Goal: Task Accomplishment & Management: Manage account settings

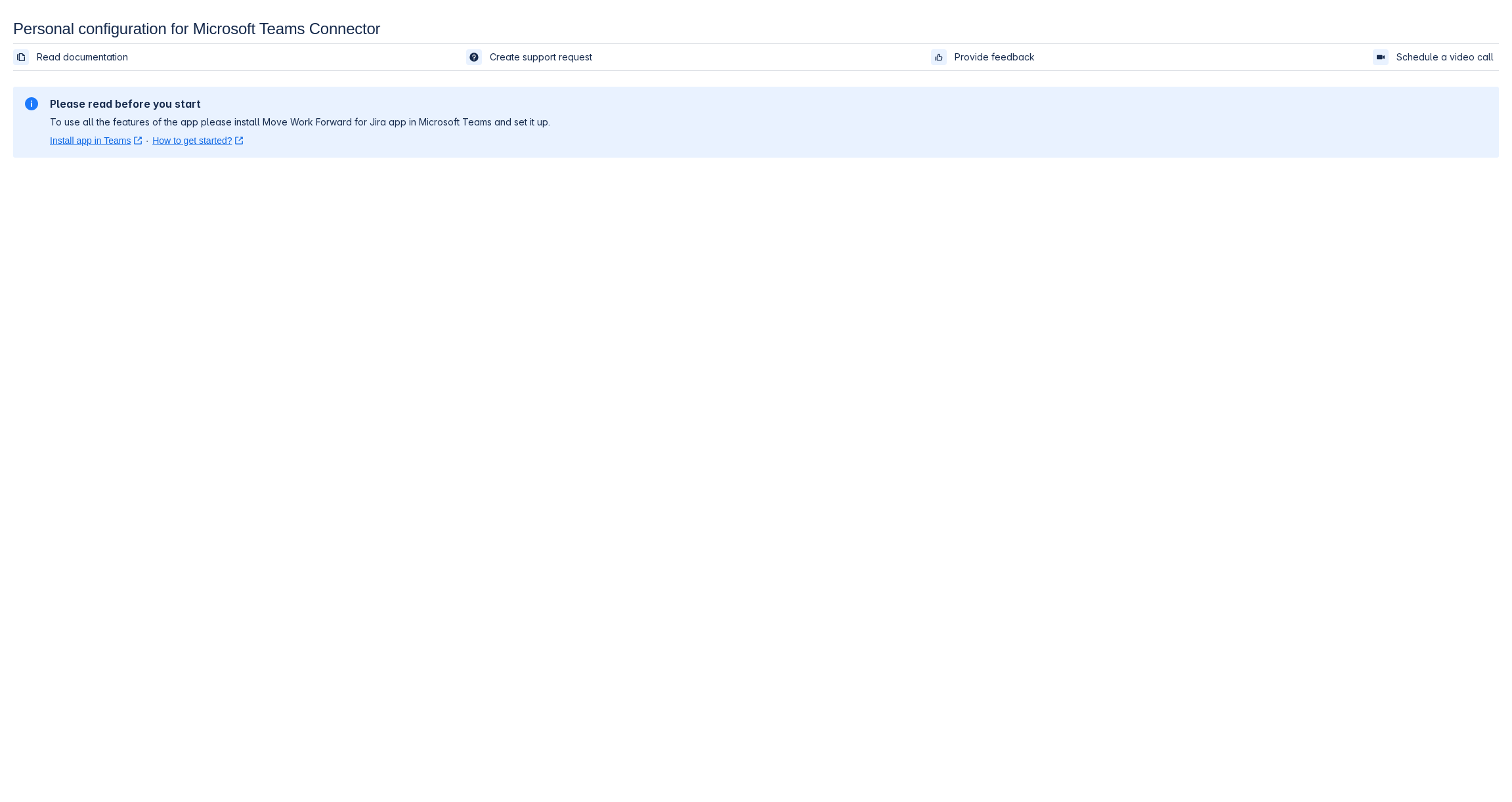
click at [82, 141] on link "Install app in Teams ﻿ , (opens new window)" at bounding box center [96, 140] width 92 height 13
click at [184, 145] on link "How to get started? ﻿ , (opens new window)" at bounding box center [198, 140] width 90 height 13
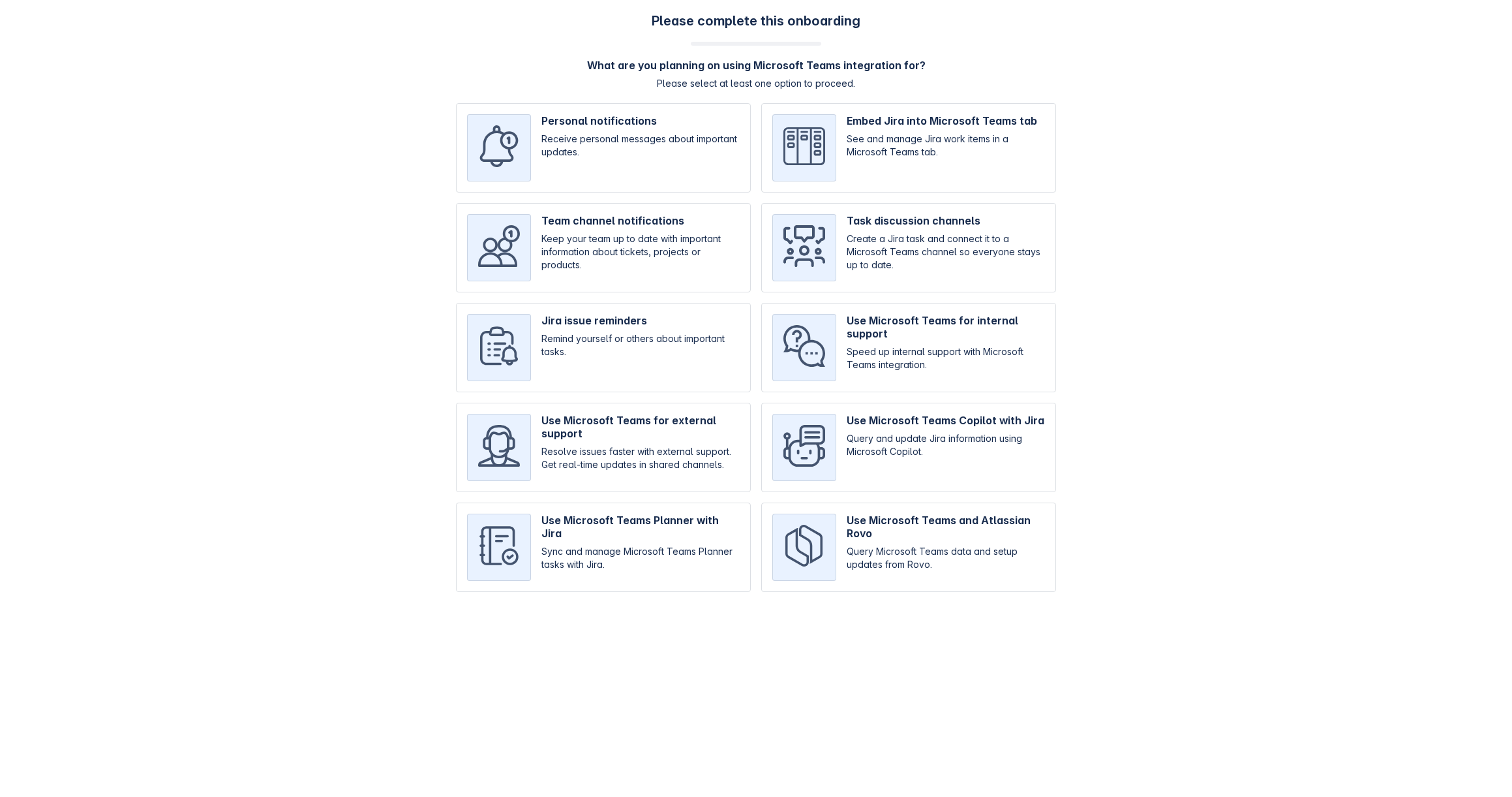
click at [953, 121] on input "checkbox" at bounding box center [908, 147] width 295 height 89
checkbox input "true"
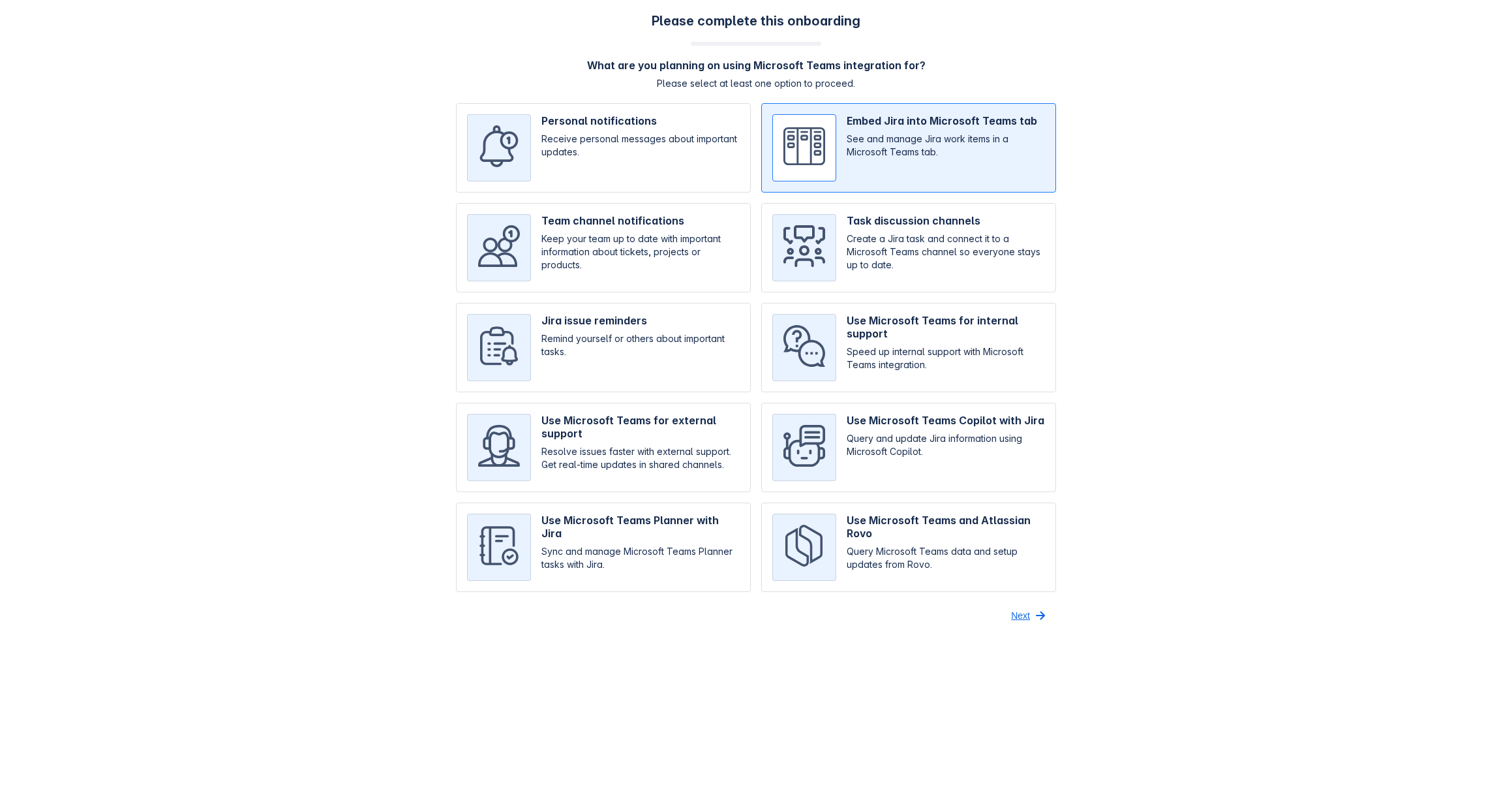
click at [1028, 616] on span "Next" at bounding box center [1020, 615] width 19 height 21
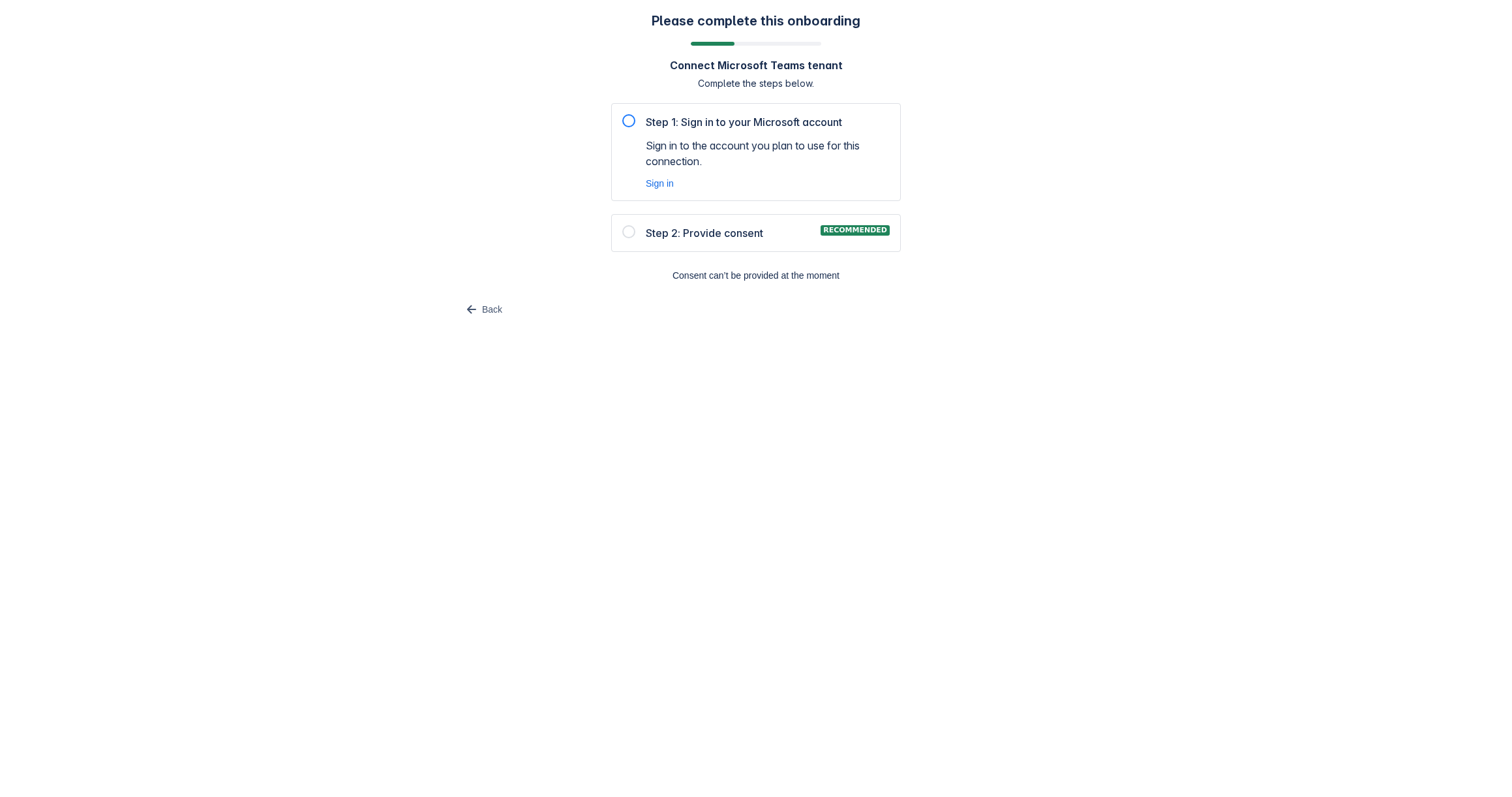
click at [636, 121] on div "Step 1: Sign in to your Microsoft account Sign in to the account you plan to us…" at bounding box center [756, 152] width 268 height 76
click at [631, 120] on div at bounding box center [629, 121] width 13 height 13
click at [627, 120] on div at bounding box center [629, 121] width 13 height 13
click at [667, 121] on span "Step 1: Sign in to your Microsoft account" at bounding box center [744, 122] width 197 height 16
click at [665, 182] on span "Sign in" at bounding box center [660, 184] width 28 height 13
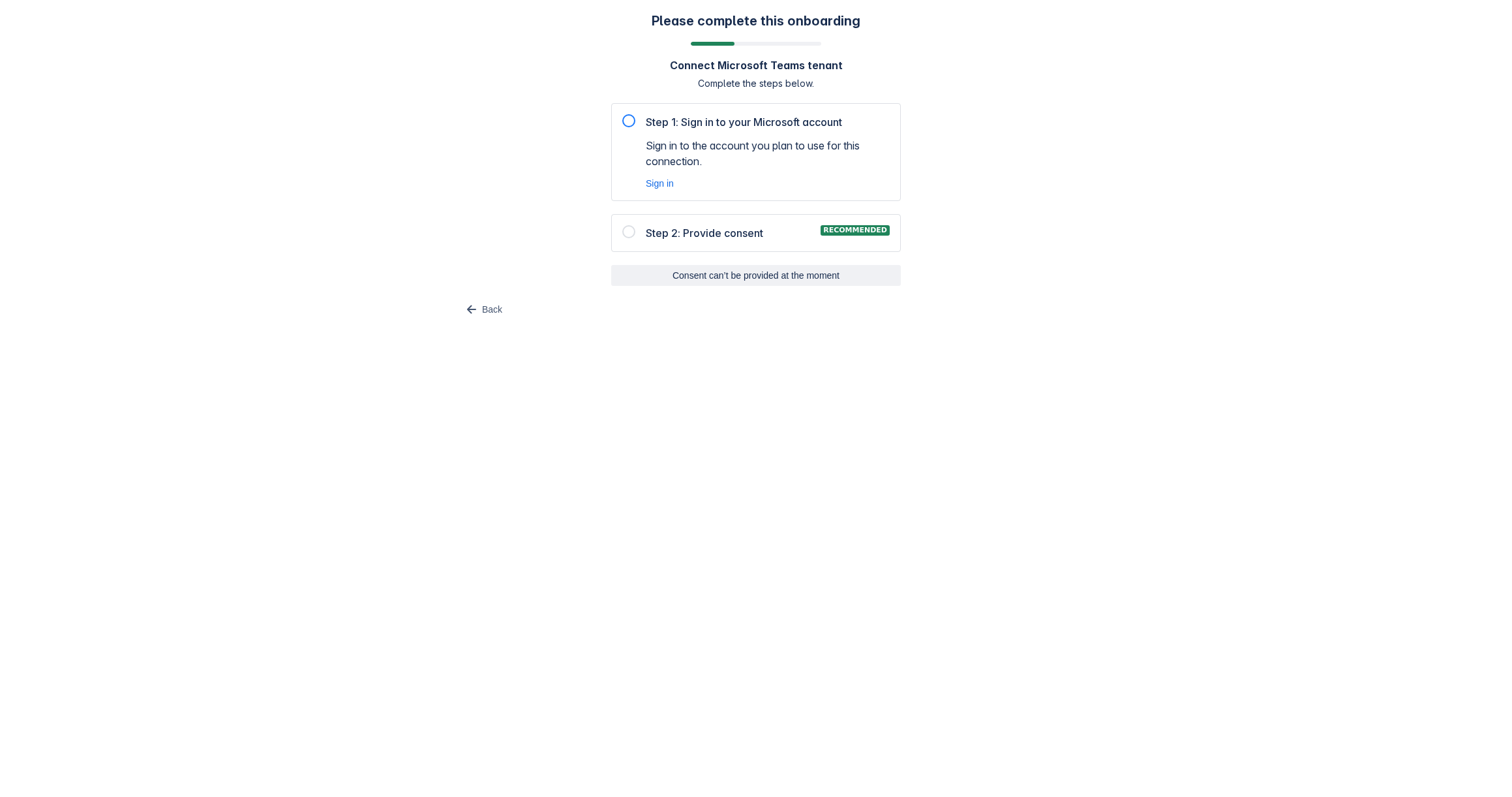
click at [776, 276] on span "Consent can’t be provided at the moment" at bounding box center [756, 275] width 274 height 21
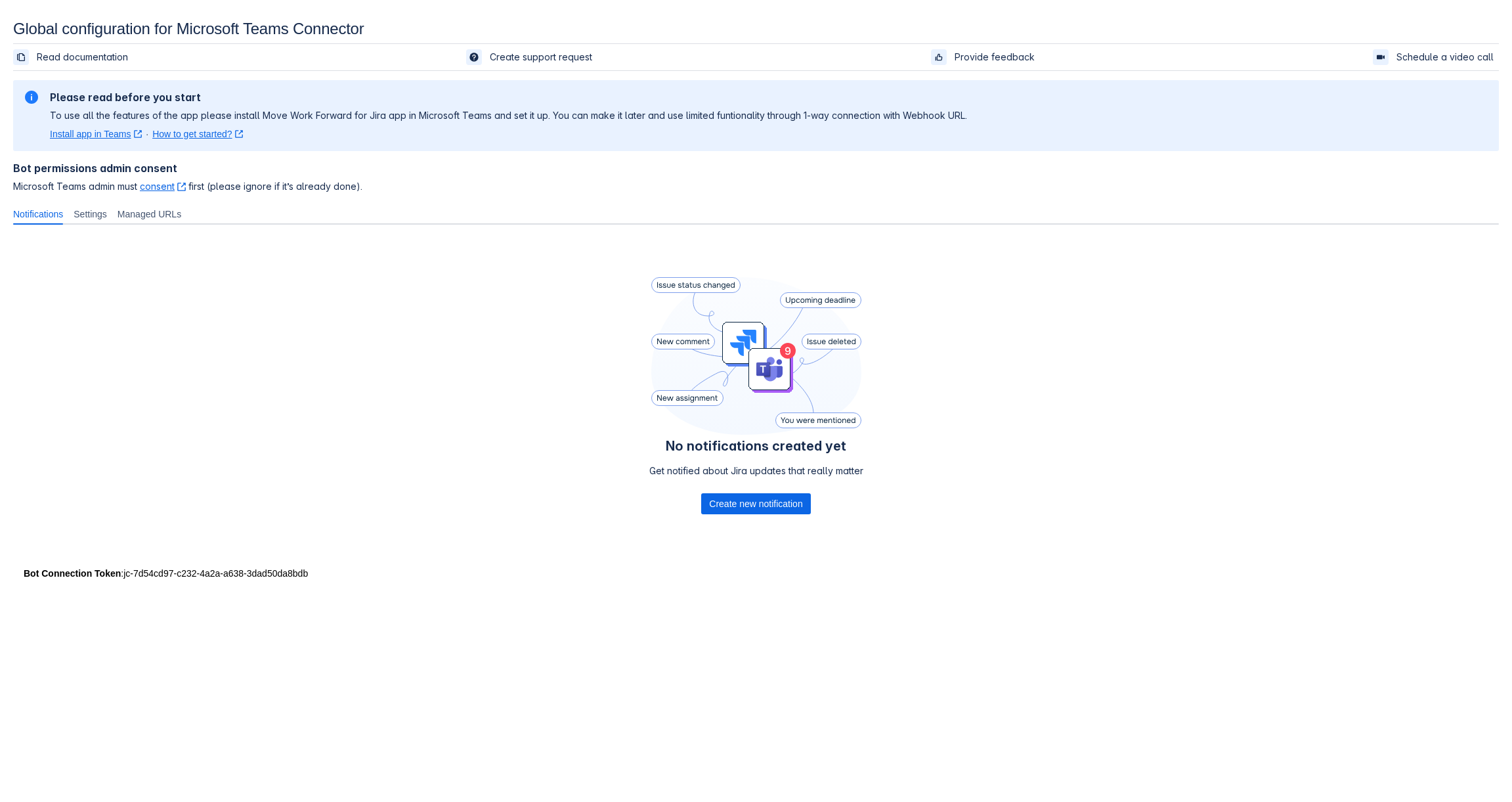
click at [294, 576] on div "Bot Connection Token : jc-7d54cd97-c232-4a2a-a638-3dad50da8bdb" at bounding box center [756, 573] width 1465 height 13
drag, startPoint x: 307, startPoint y: 578, endPoint x: 123, endPoint y: 577, distance: 184.0
click at [123, 577] on div "Bot Connection Token : jc-7d54cd97-c232-4a2a-a638-3dad50da8bdb" at bounding box center [756, 573] width 1465 height 13
copy div "jc-7d54cd97-c232-4a2a-a638-3dad50da8bdb"
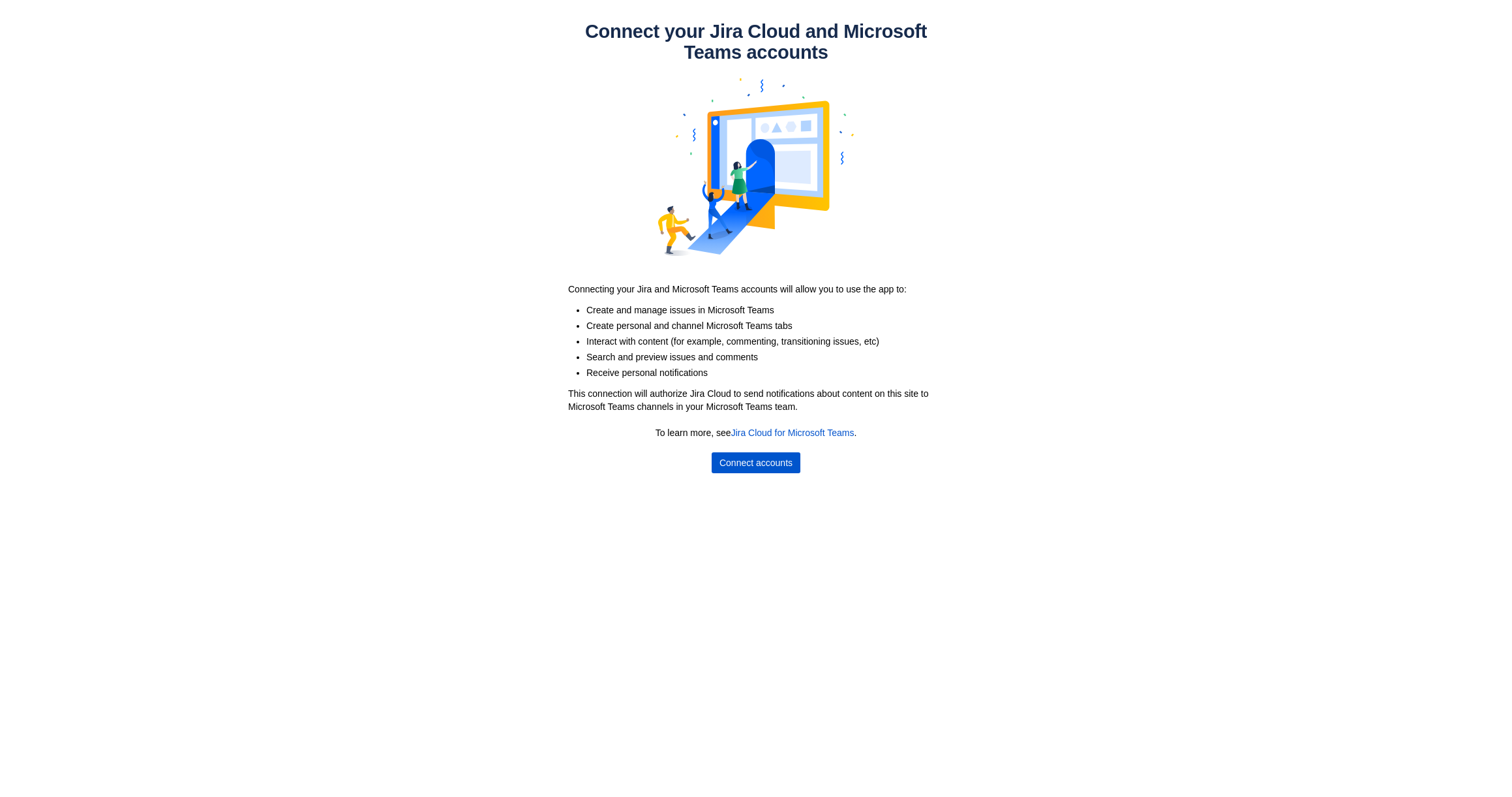
click at [769, 465] on span "Connect accounts" at bounding box center [756, 463] width 73 height 21
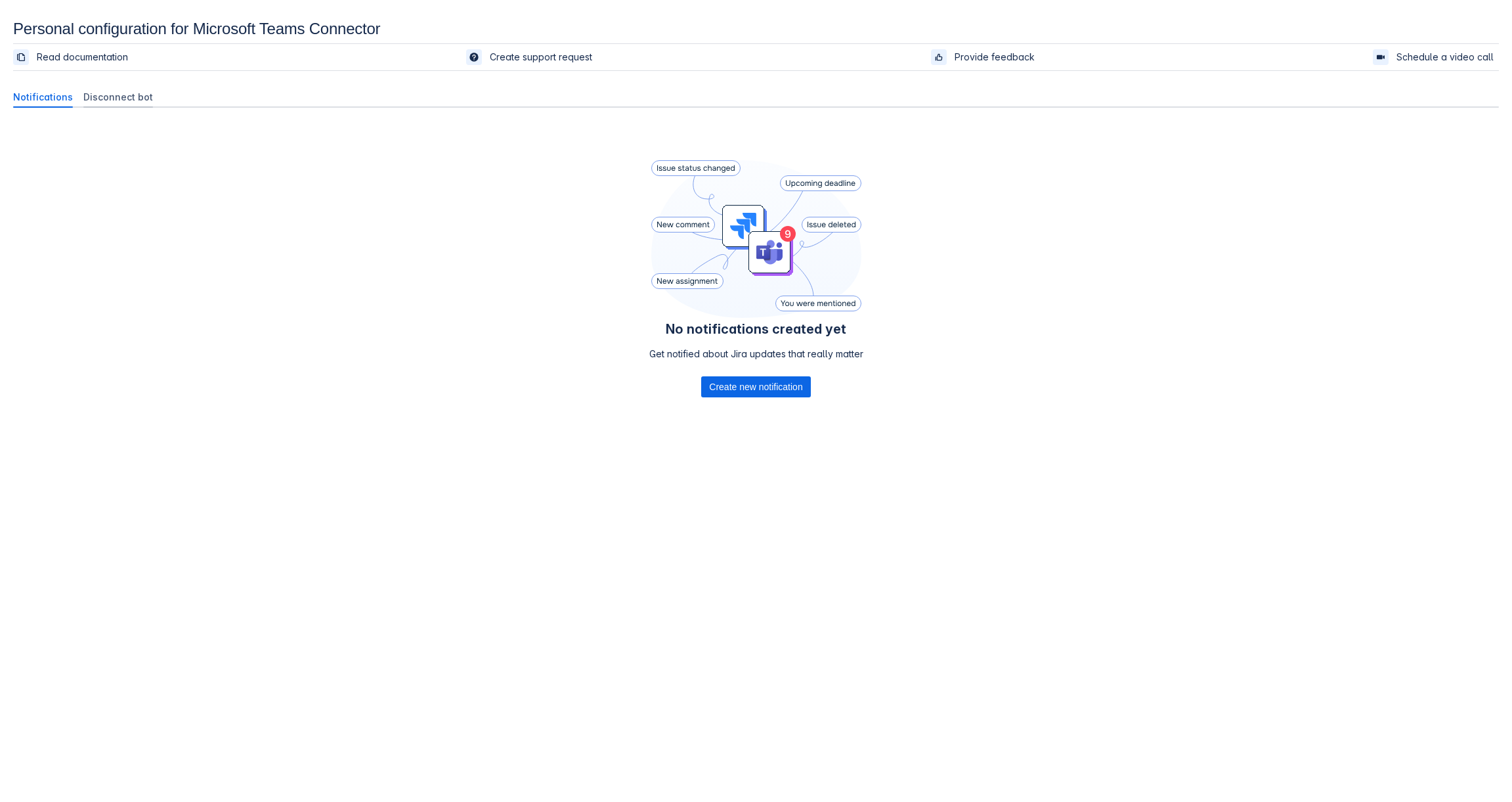
click at [124, 105] on div "Disconnect bot" at bounding box center [118, 97] width 80 height 21
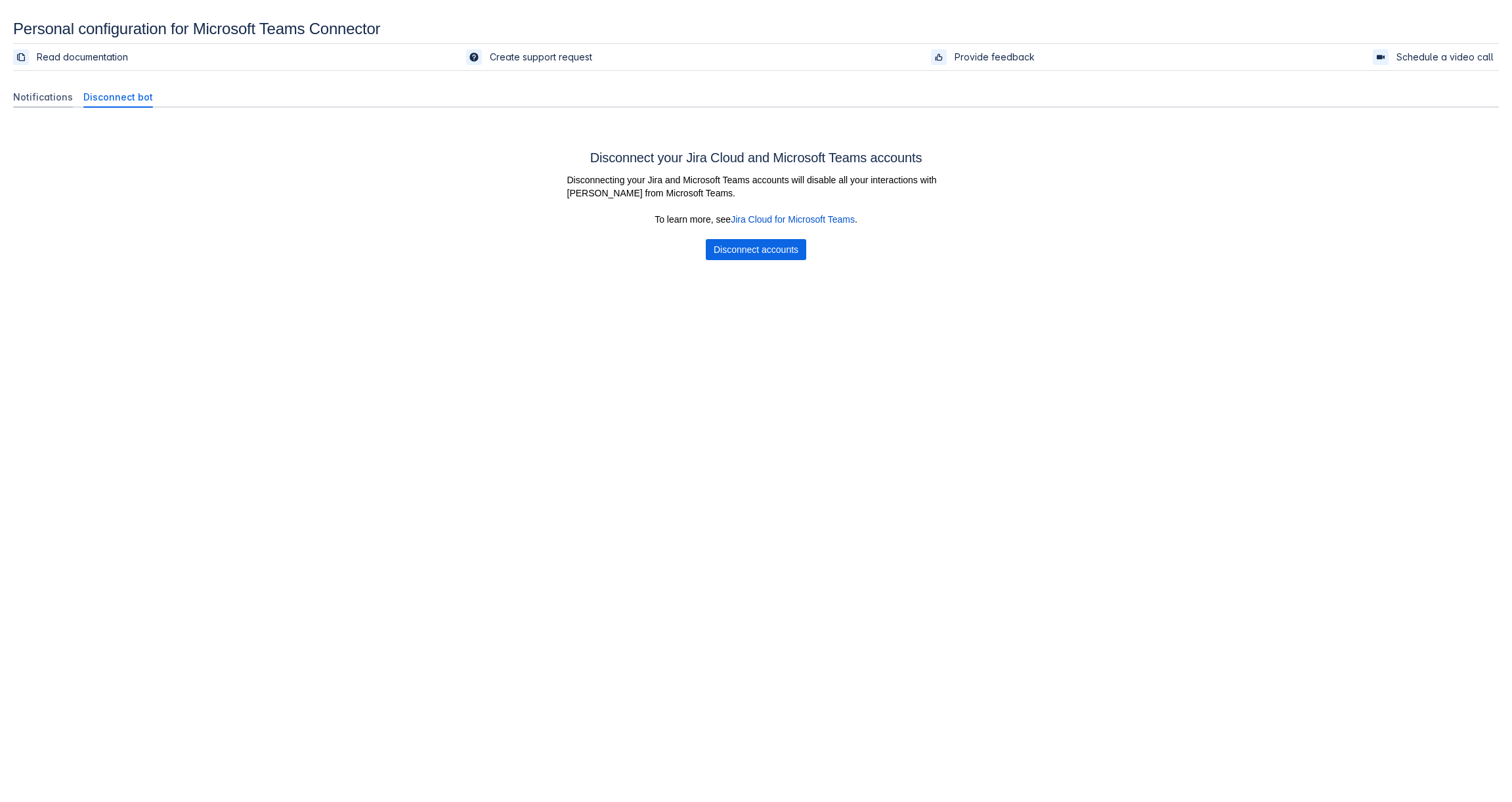
click at [46, 105] on div "Notifications" at bounding box center [42, 97] width 71 height 21
